Goal: Task Accomplishment & Management: Use online tool/utility

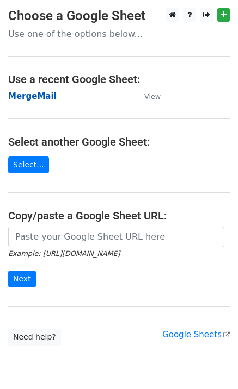
click at [29, 98] on strong "MergeMail" at bounding box center [32, 96] width 48 height 10
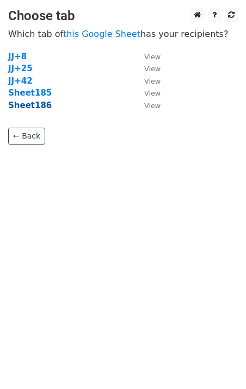
click at [37, 104] on strong "Sheet186" at bounding box center [30, 106] width 44 height 10
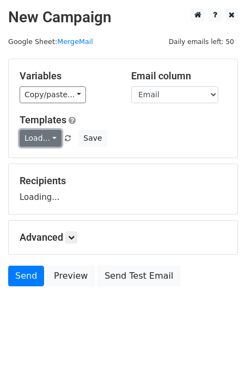
click at [28, 139] on link "Load..." at bounding box center [41, 138] width 42 height 17
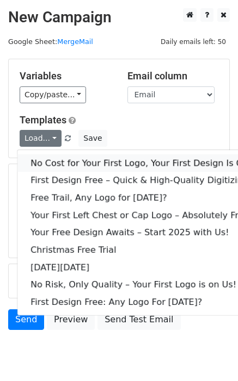
click at [47, 164] on link "No Cost for Your First Logo, Your First Design Is On Us!" at bounding box center [147, 162] width 261 height 17
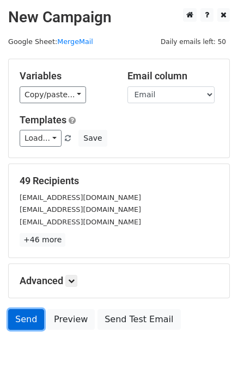
click at [23, 326] on link "Send" at bounding box center [26, 320] width 36 height 21
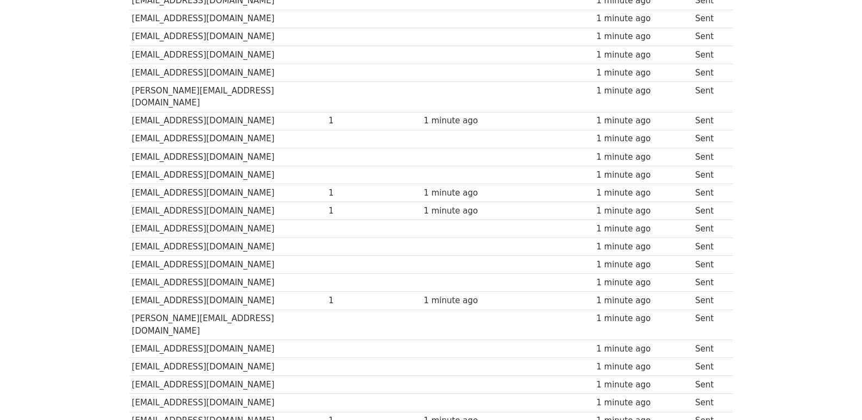
scroll to position [725, 0]
